Goal: Check status: Check status

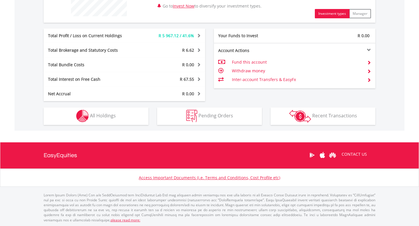
scroll to position [263, 0]
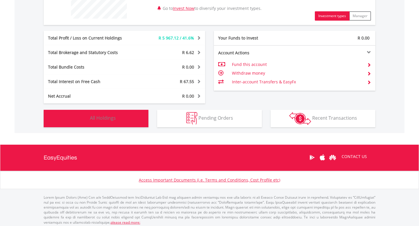
click at [111, 122] on button "Holdings All Holdings" at bounding box center [96, 118] width 105 height 17
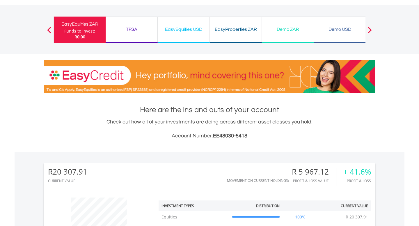
scroll to position [0, 0]
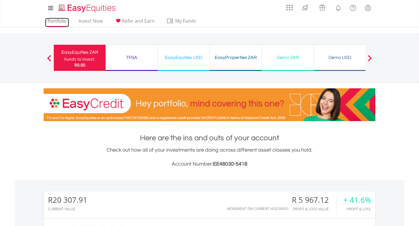
click at [54, 24] on link "Portfolio" at bounding box center [57, 22] width 24 height 9
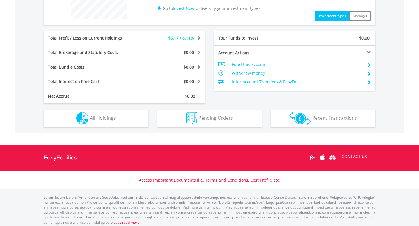
scroll to position [265, 0]
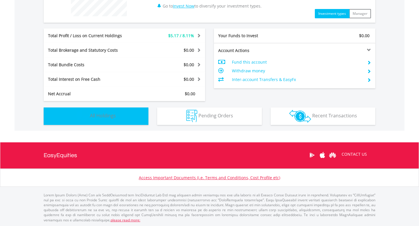
click at [137, 114] on button "Holdings All Holdings" at bounding box center [96, 116] width 105 height 17
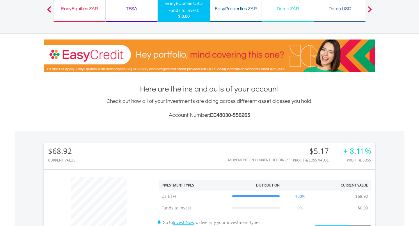
scroll to position [0, 0]
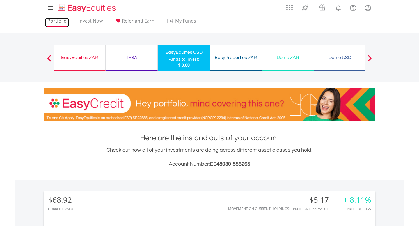
click at [64, 22] on link "Portfolio" at bounding box center [57, 22] width 24 height 9
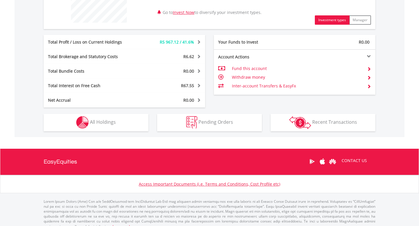
scroll to position [265, 0]
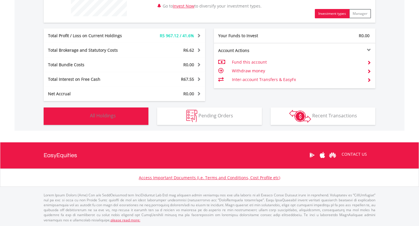
click at [140, 112] on button "Holdings All Holdings" at bounding box center [96, 116] width 105 height 17
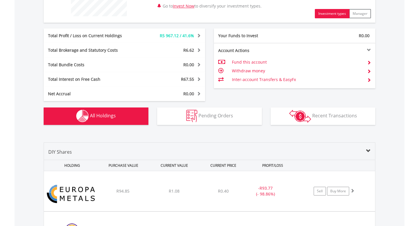
scroll to position [399, 0]
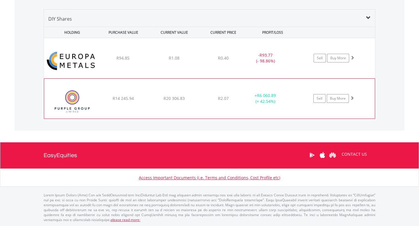
click at [351, 98] on span at bounding box center [352, 98] width 4 height 4
